Goal: Task Accomplishment & Management: Use online tool/utility

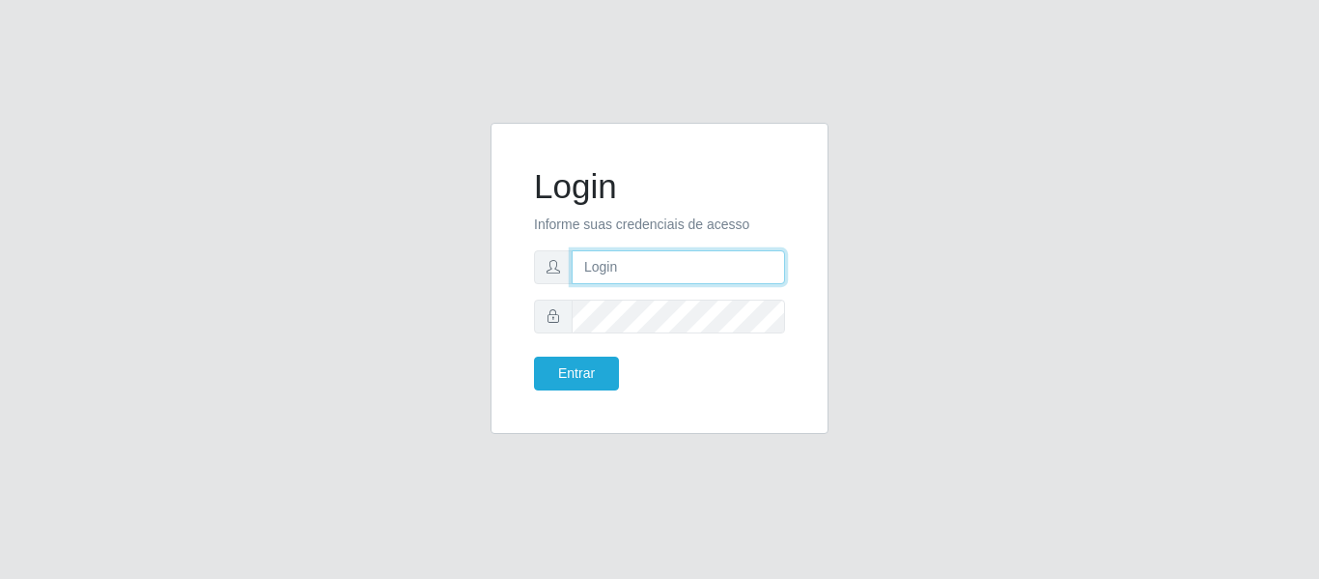
click at [619, 275] on input "text" at bounding box center [678, 267] width 213 height 34
type input "M"
type input "P"
type input "patriciarede@loja06"
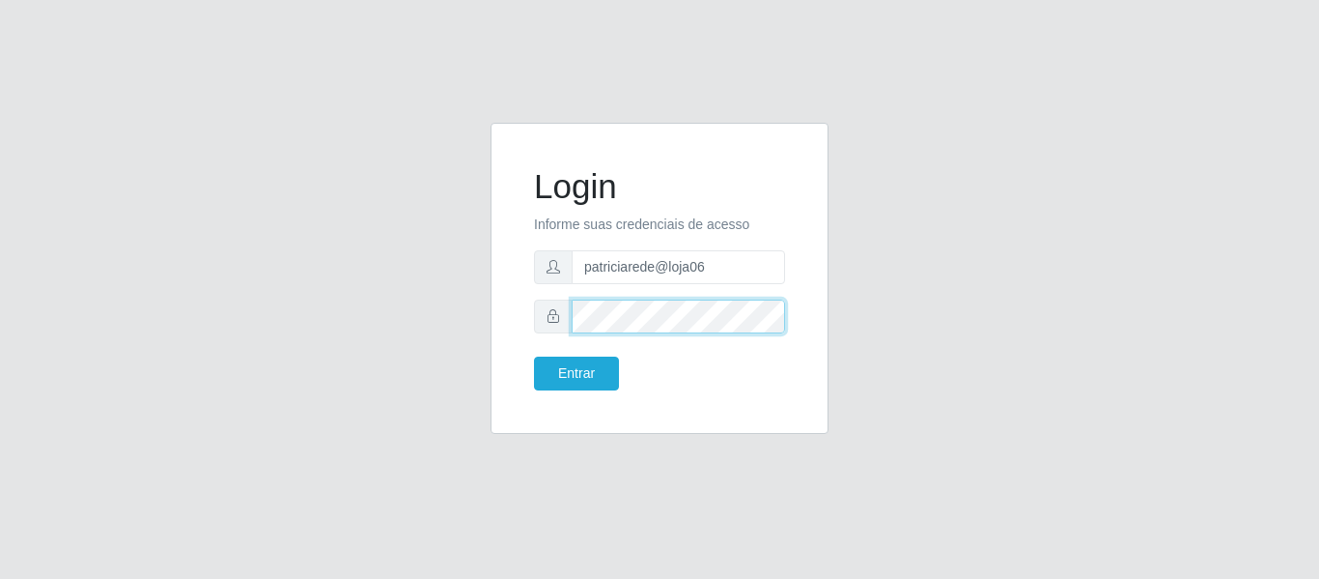
click at [534, 356] on button "Entrar" at bounding box center [576, 373] width 85 height 34
drag, startPoint x: 575, startPoint y: 388, endPoint x: 533, endPoint y: 315, distance: 84.3
click at [570, 388] on button "Entrar" at bounding box center [576, 373] width 85 height 34
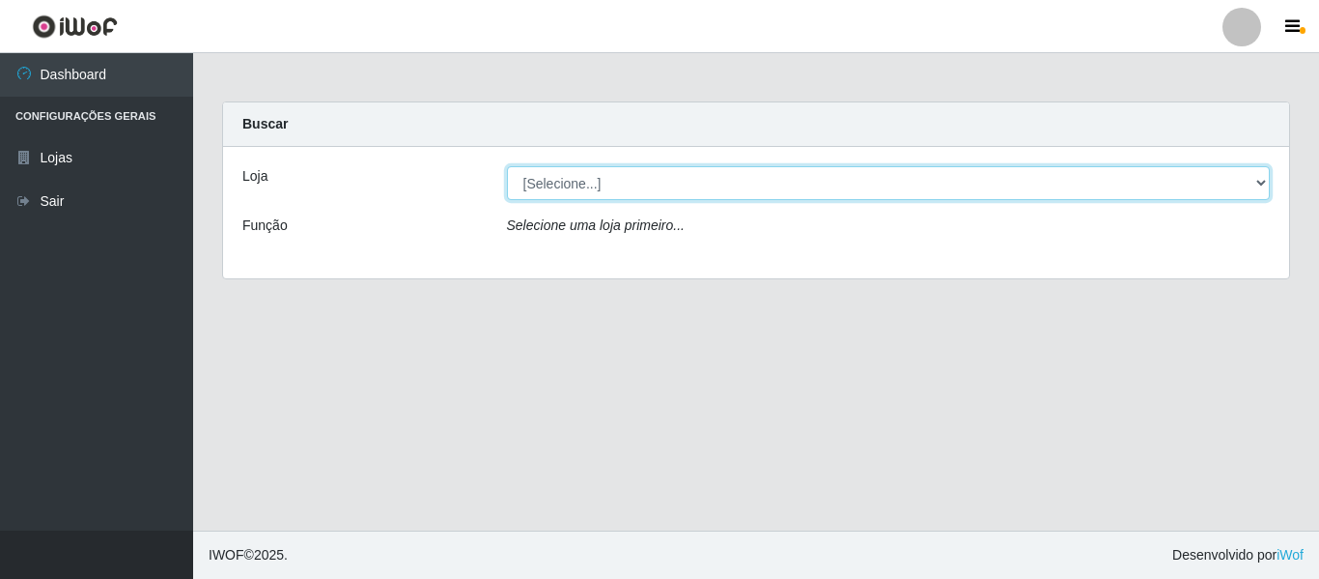
click at [665, 181] on select "[Selecione...] Rede Compras Supermercados - LOJA 6" at bounding box center [889, 183] width 764 height 34
select select "398"
click at [507, 166] on select "[Selecione...] Rede Compras Supermercados - LOJA 6" at bounding box center [889, 183] width 764 height 34
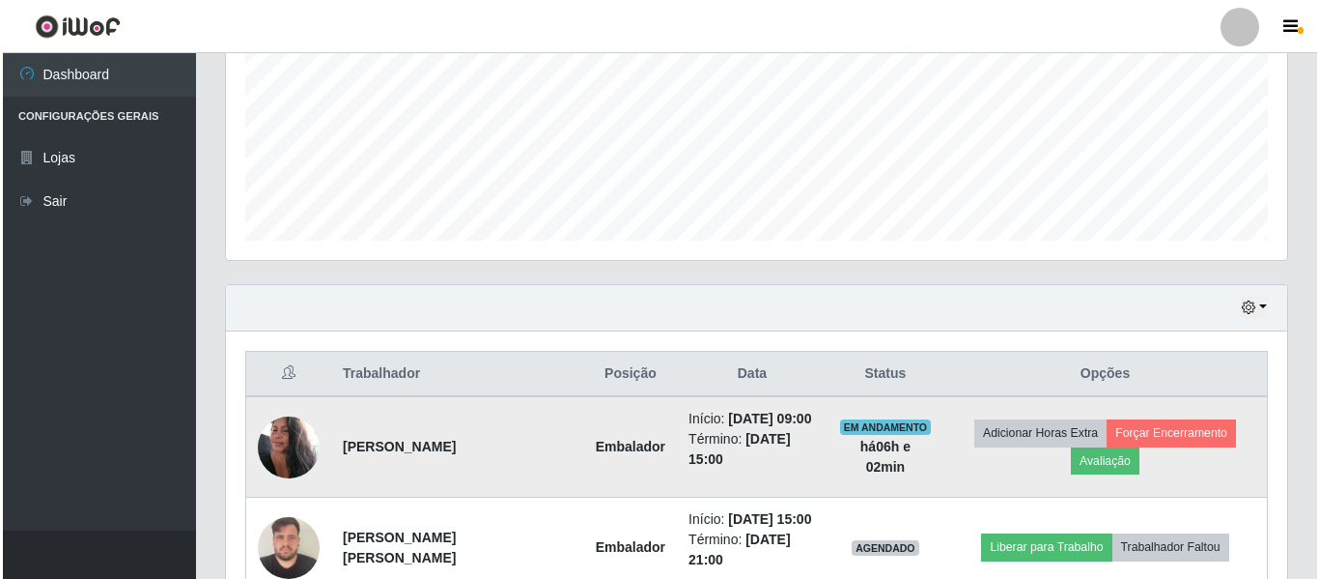
scroll to position [580, 0]
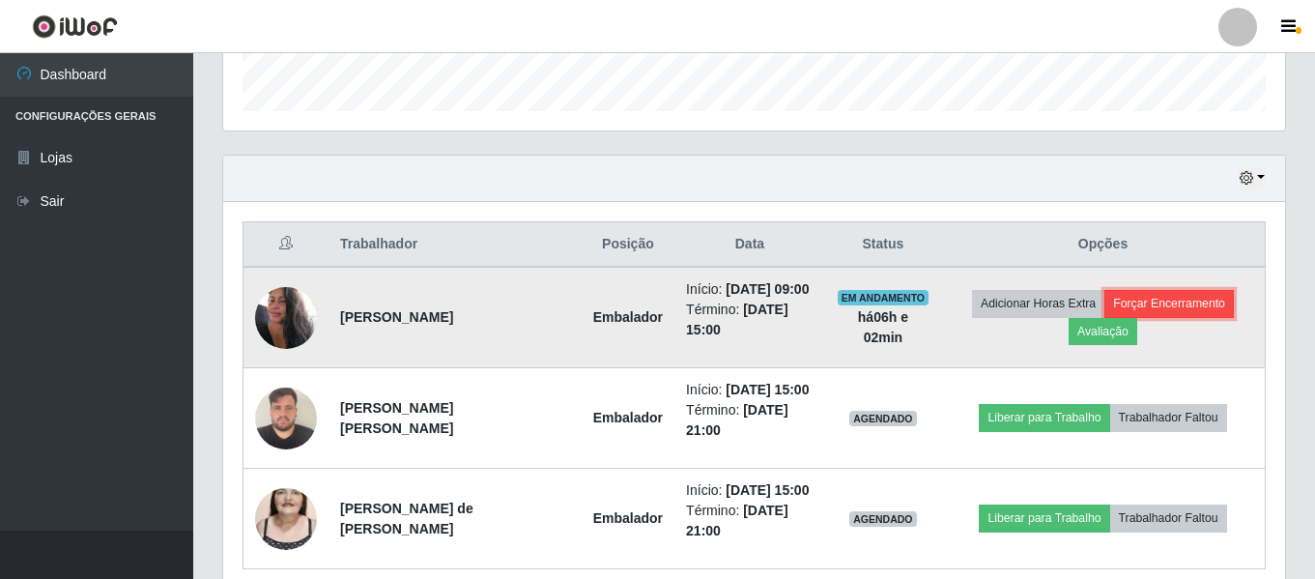
click at [1168, 298] on button "Forçar Encerramento" at bounding box center [1168, 303] width 129 height 27
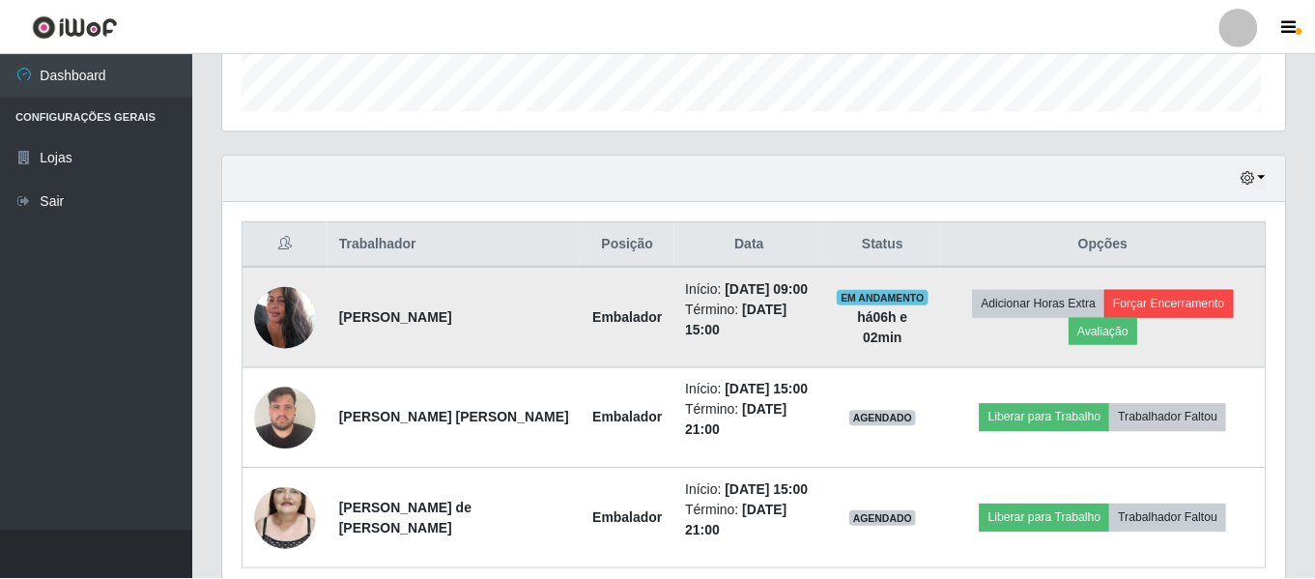
scroll to position [401, 1052]
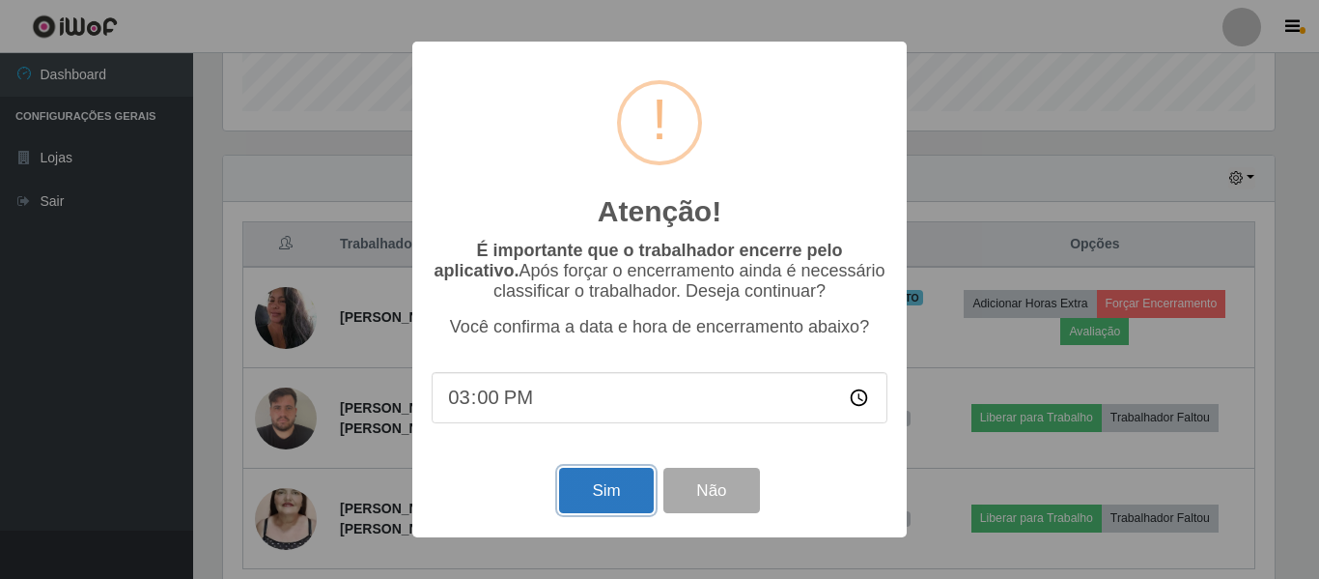
click at [595, 489] on button "Sim" at bounding box center [606, 490] width 94 height 45
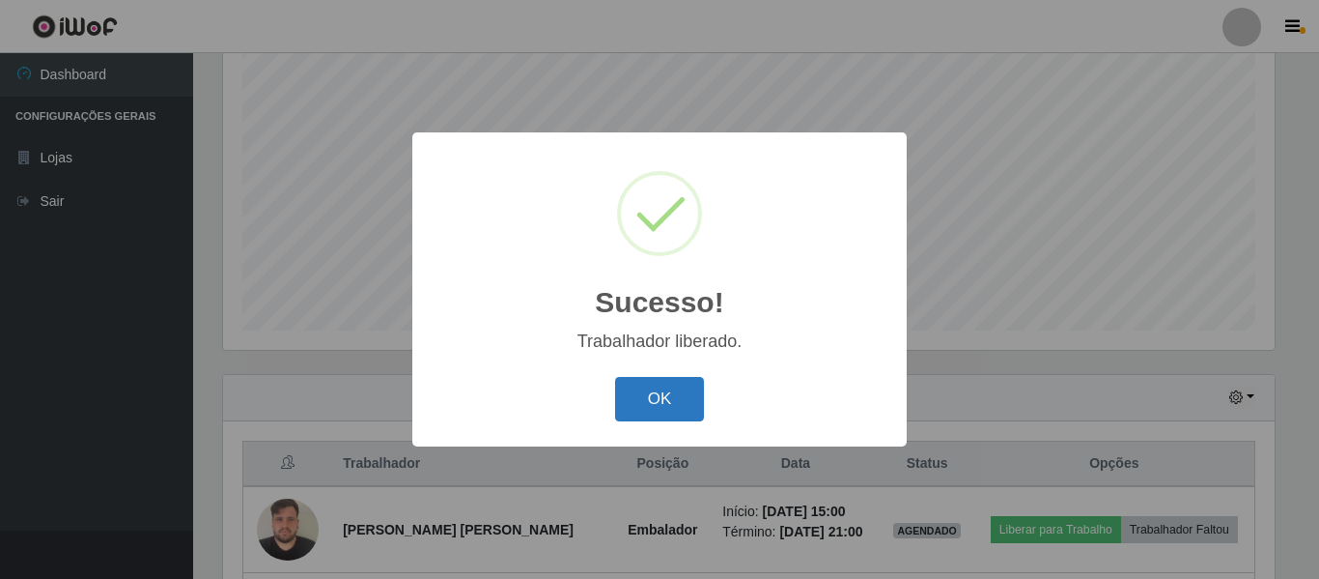
click at [650, 404] on button "OK" at bounding box center [660, 399] width 90 height 45
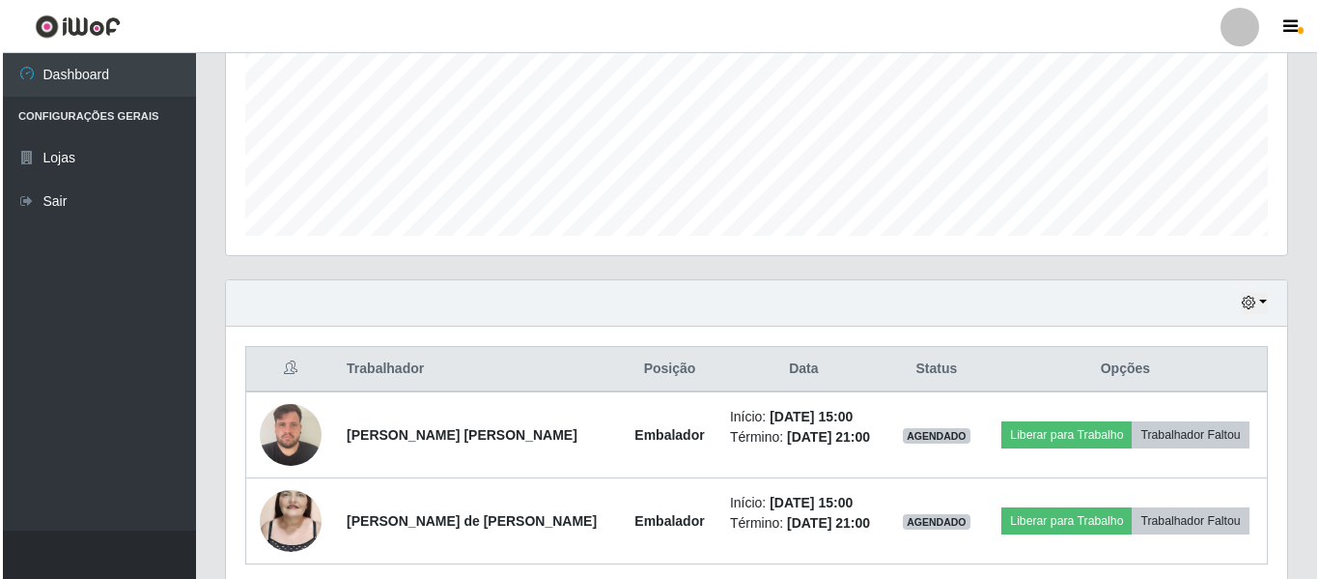
scroll to position [532, 0]
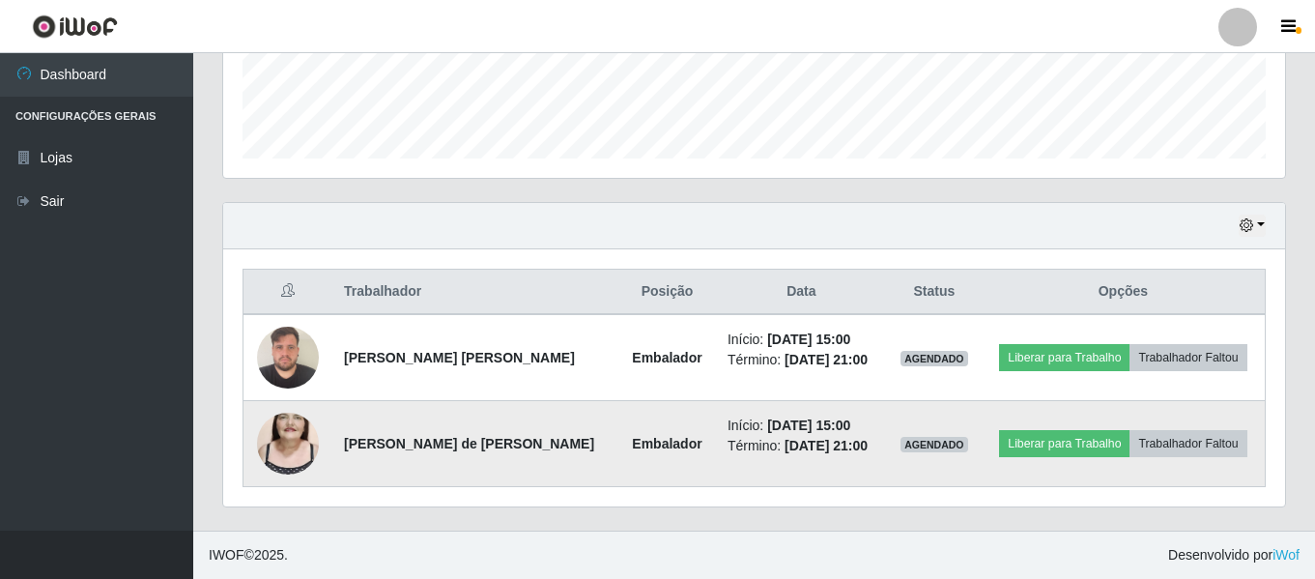
click at [299, 431] on img at bounding box center [288, 443] width 62 height 110
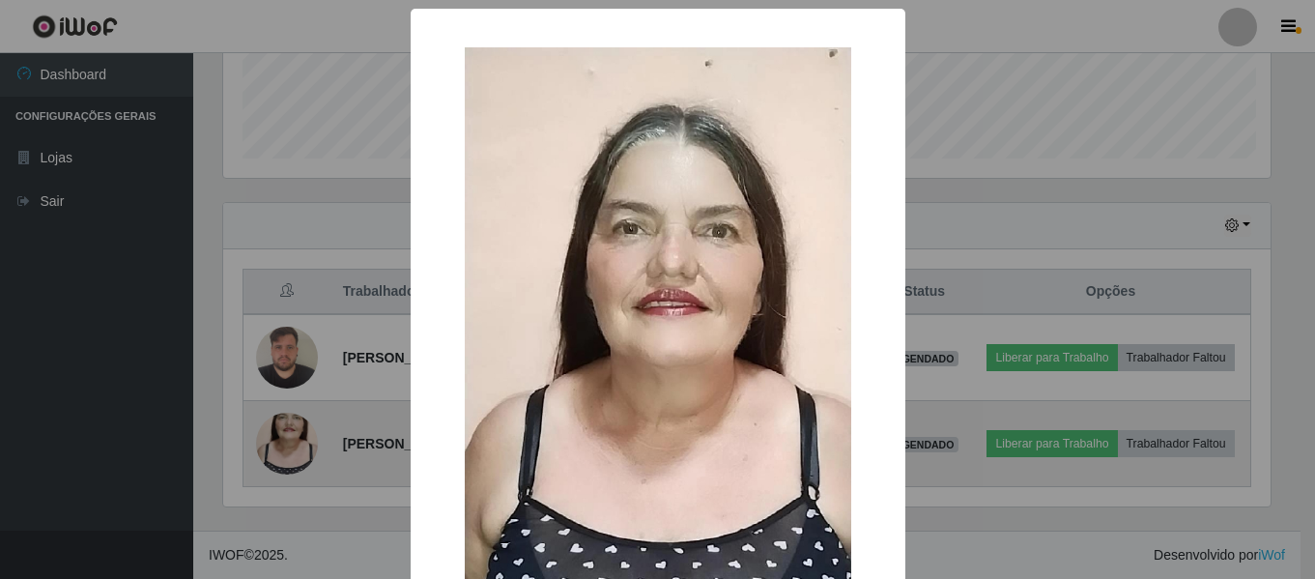
scroll to position [401, 1052]
click at [299, 431] on div "× OK Cancel" at bounding box center [659, 289] width 1319 height 579
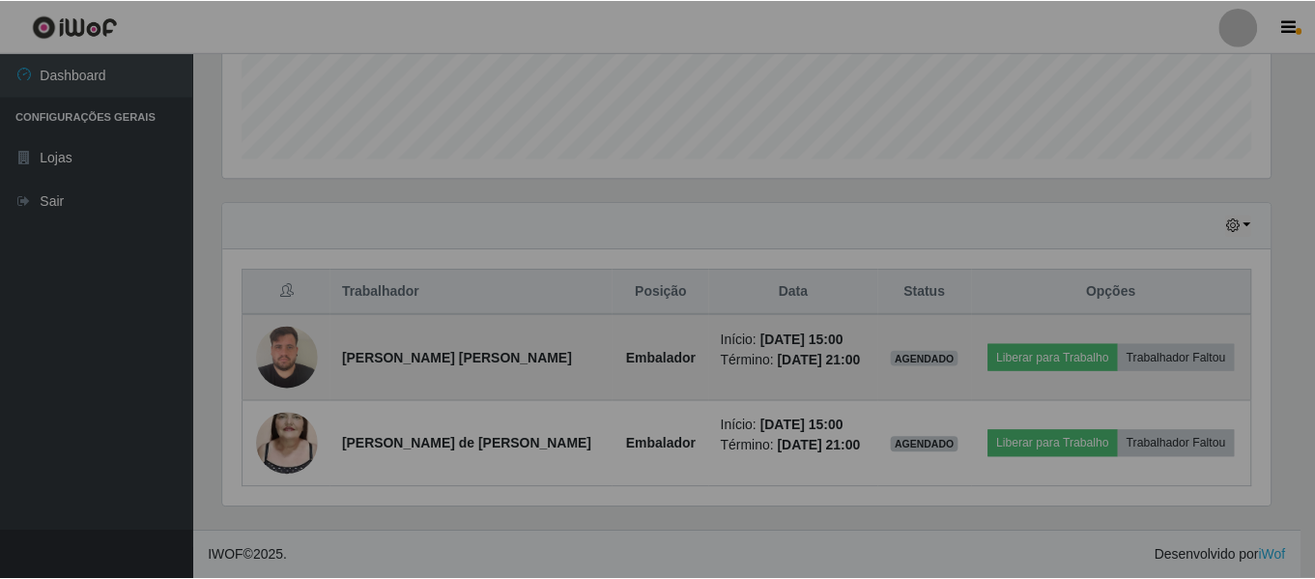
scroll to position [401, 1062]
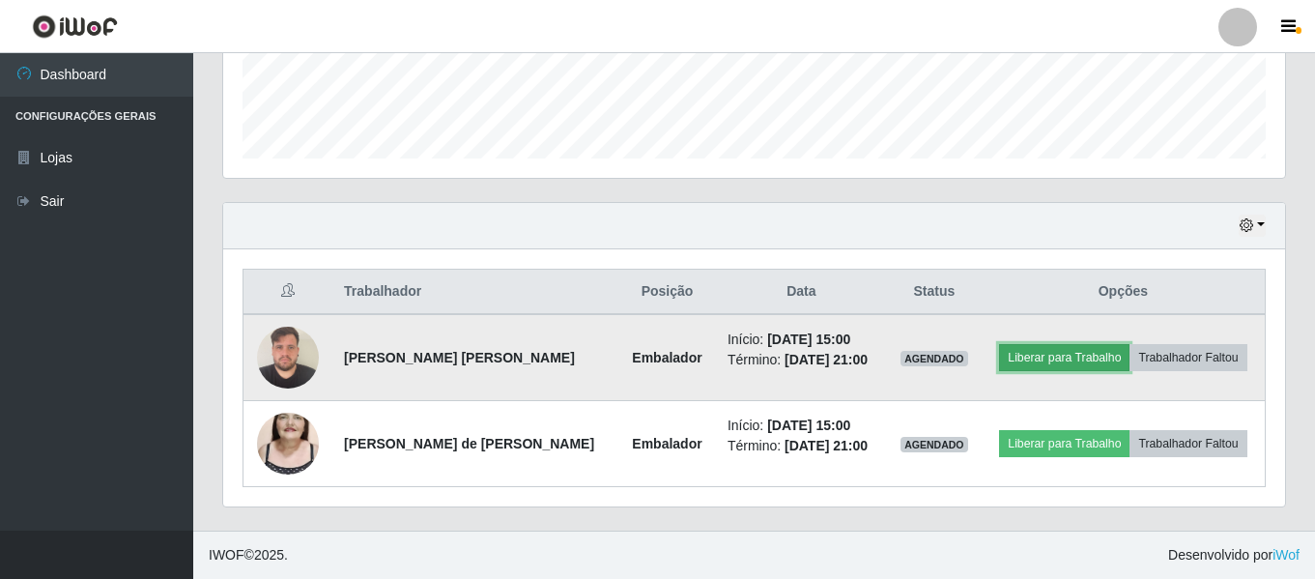
click at [1036, 360] on button "Liberar para Trabalho" at bounding box center [1064, 357] width 130 height 27
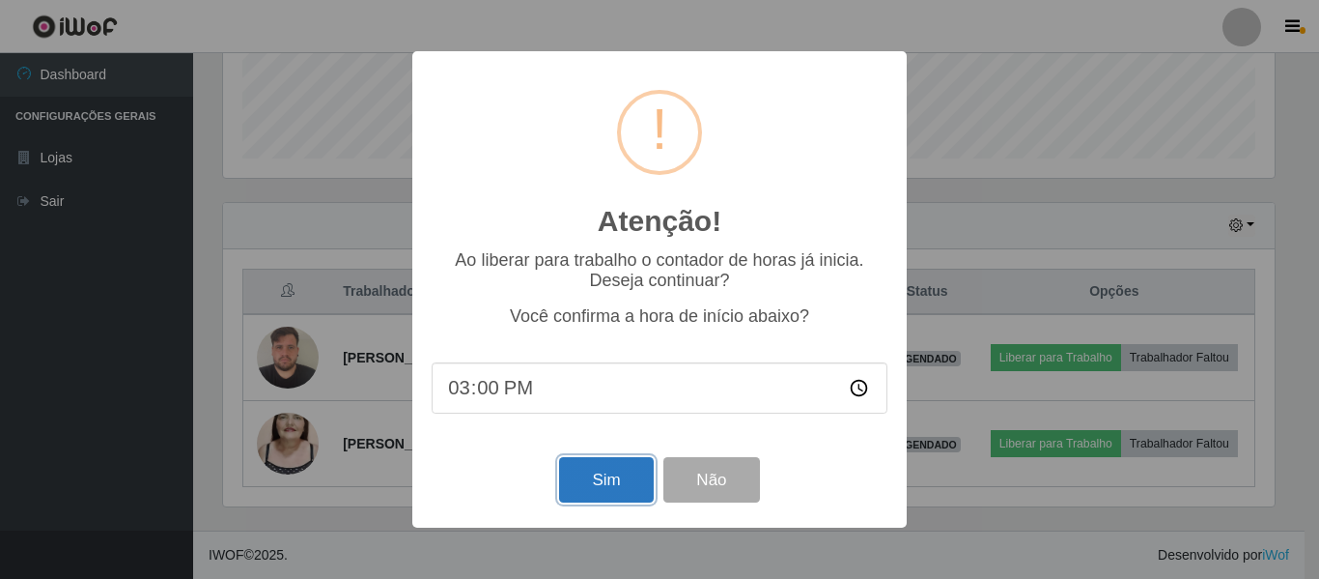
click at [596, 480] on button "Sim" at bounding box center [606, 479] width 94 height 45
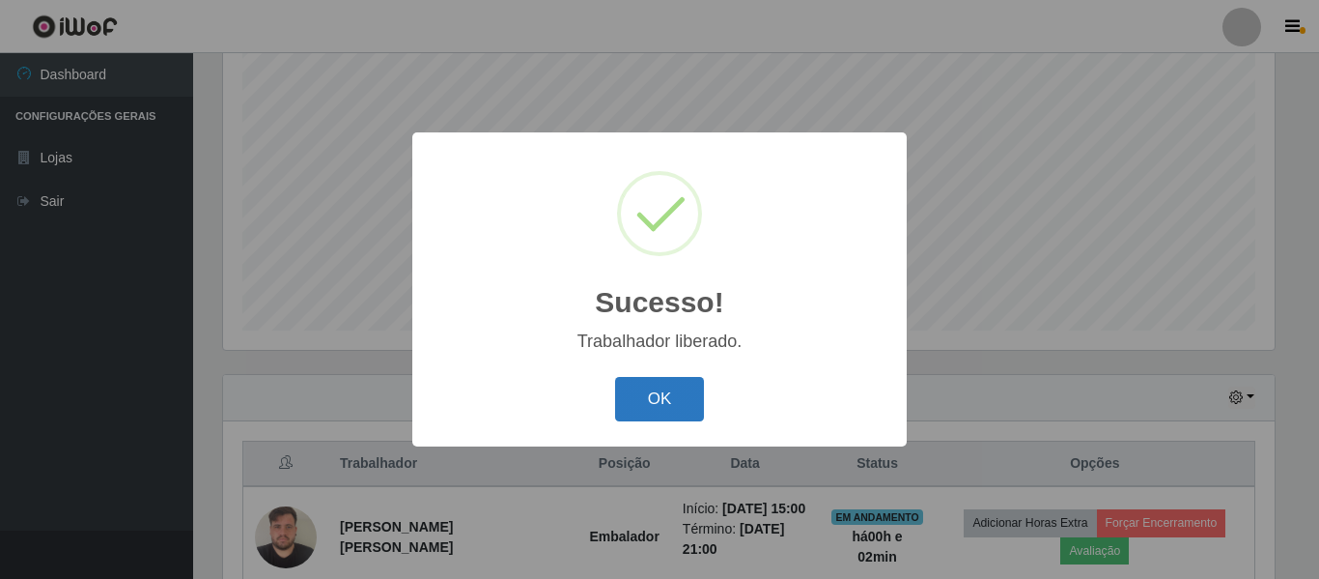
click at [679, 399] on button "OK" at bounding box center [660, 399] width 90 height 45
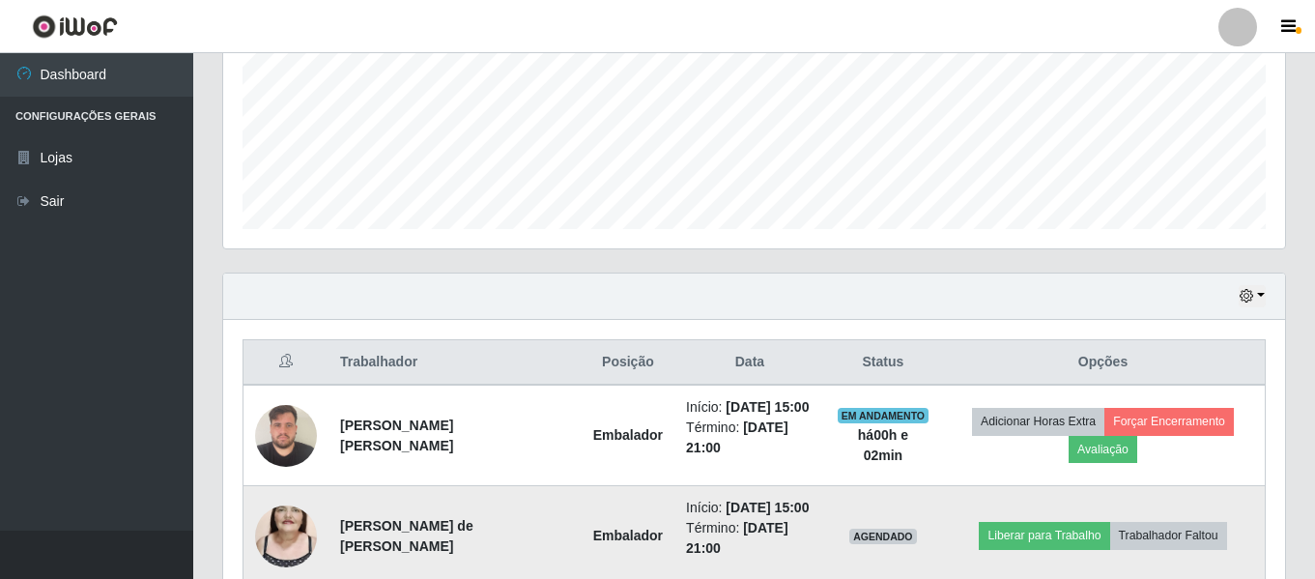
scroll to position [561, 0]
